Goal: Navigation & Orientation: Understand site structure

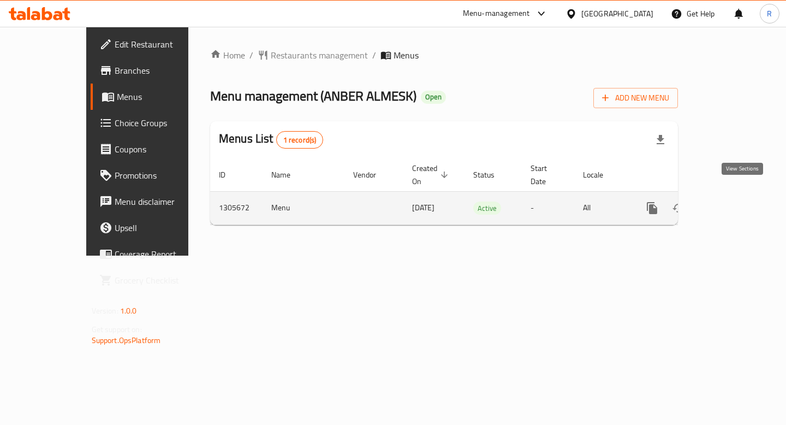
click at [737, 201] on icon "enhanced table" at bounding box center [730, 207] width 13 height 13
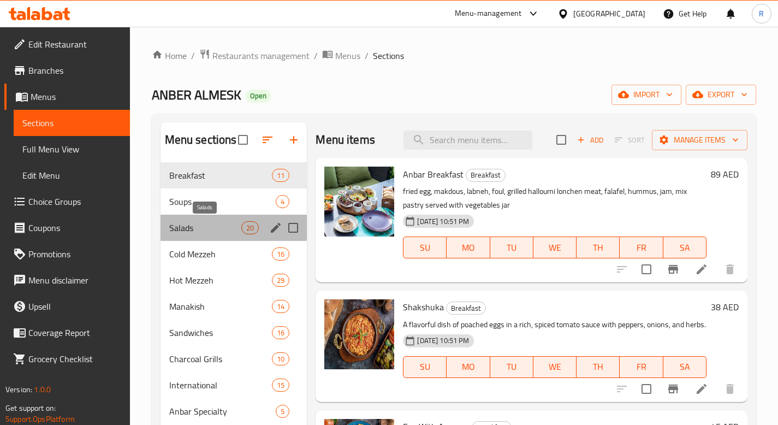
click at [188, 225] on span "Salads" at bounding box center [205, 227] width 73 height 13
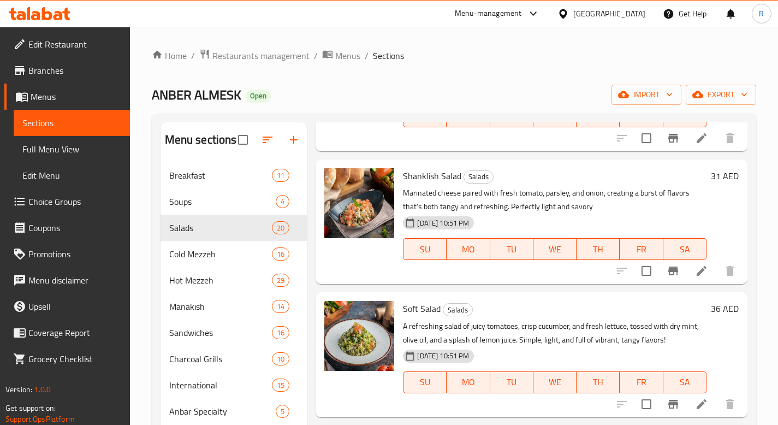
scroll to position [1899, 0]
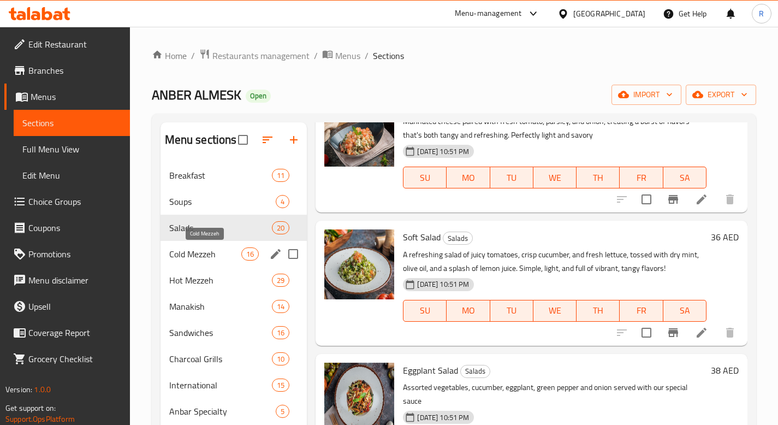
click at [237, 254] on span "Cold Mezzeh" at bounding box center [205, 253] width 73 height 13
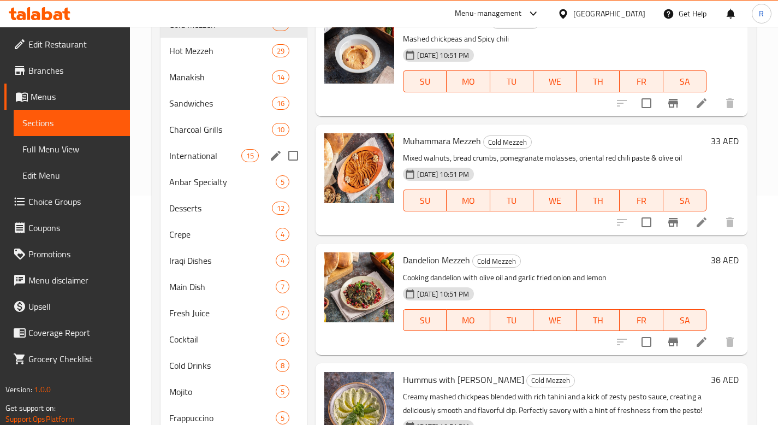
scroll to position [214, 0]
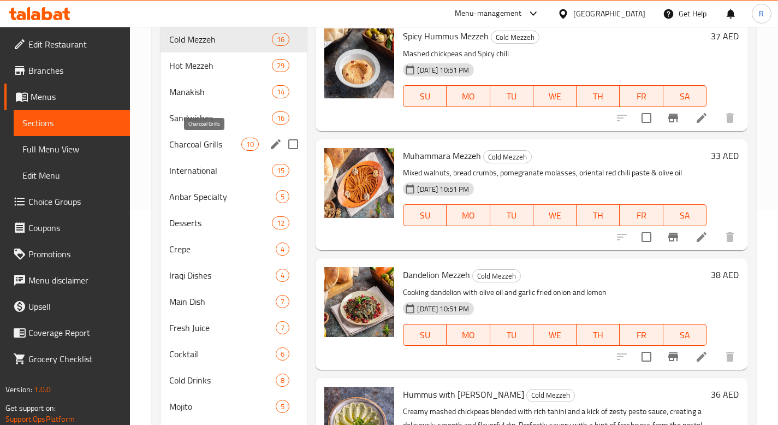
click at [201, 143] on span "Charcoal Grills" at bounding box center [205, 144] width 73 height 13
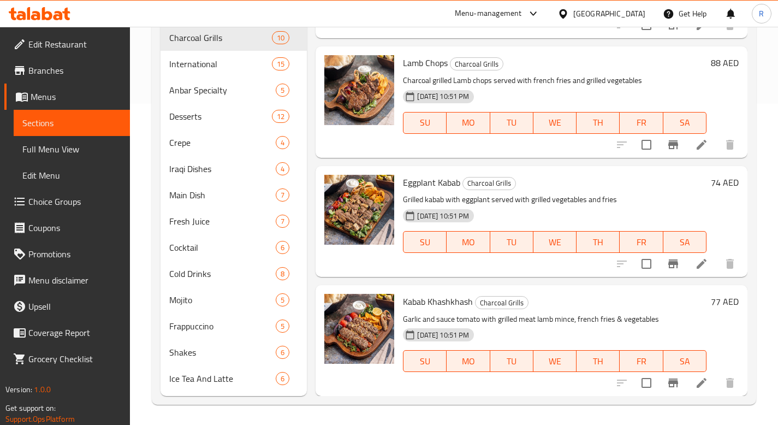
scroll to position [323, 0]
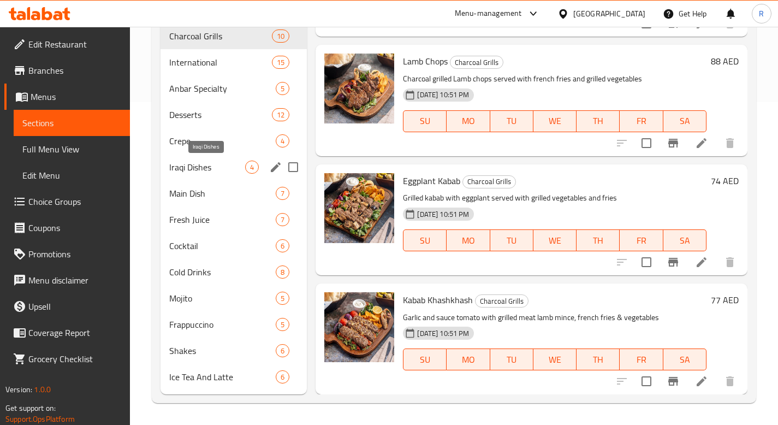
click at [189, 173] on span "Iraqi Dishes" at bounding box center [207, 166] width 76 height 13
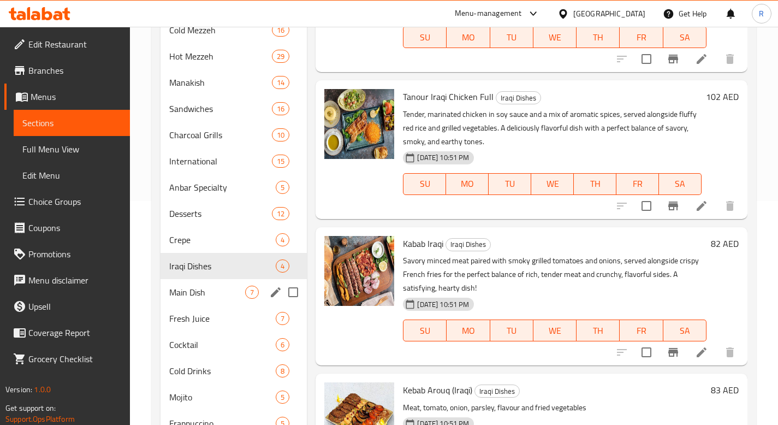
scroll to position [275, 0]
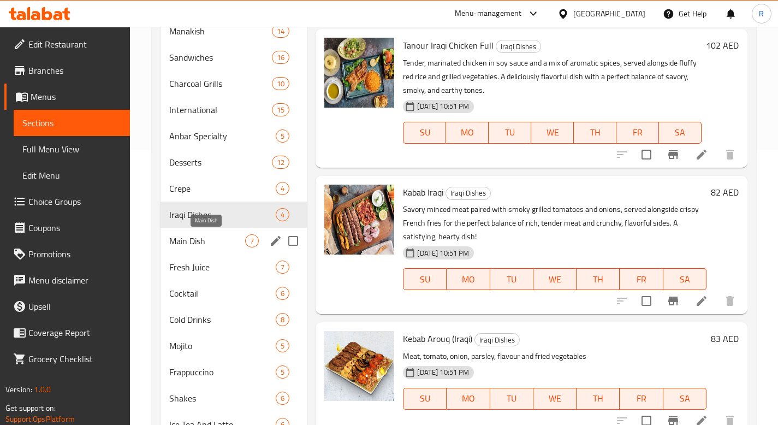
click at [218, 243] on span "Main Dish" at bounding box center [207, 240] width 76 height 13
